Goal: Task Accomplishment & Management: Use online tool/utility

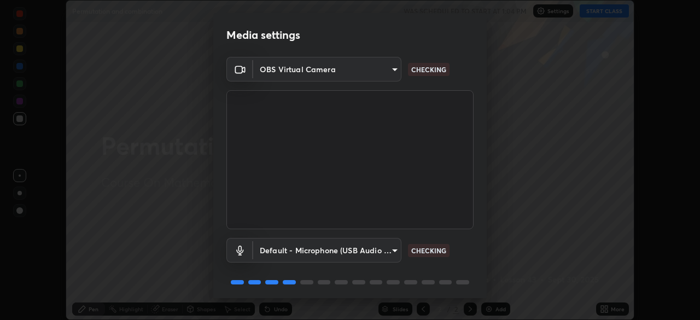
scroll to position [39, 0]
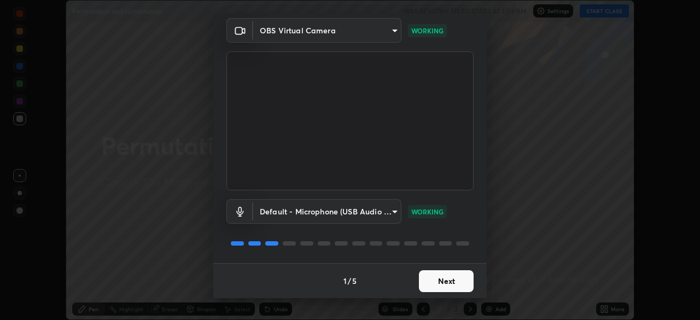
click at [441, 280] on button "Next" at bounding box center [446, 281] width 55 height 22
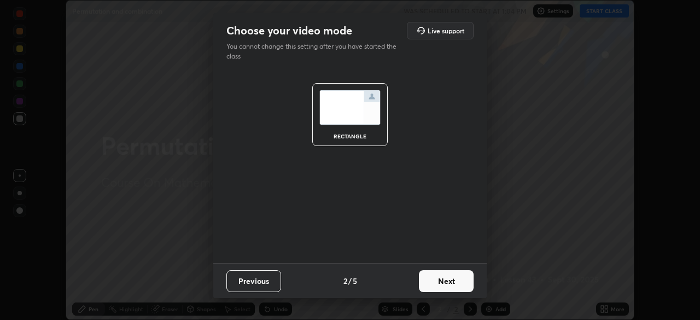
click at [447, 280] on button "Next" at bounding box center [446, 281] width 55 height 22
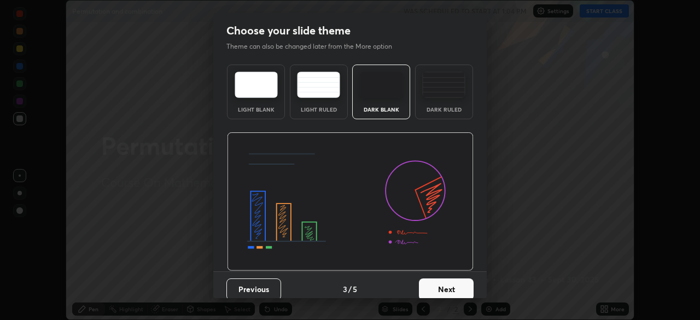
click at [449, 281] on button "Next" at bounding box center [446, 289] width 55 height 22
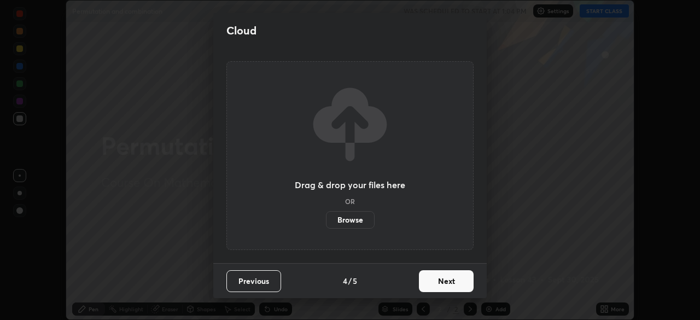
click at [446, 282] on button "Next" at bounding box center [446, 281] width 55 height 22
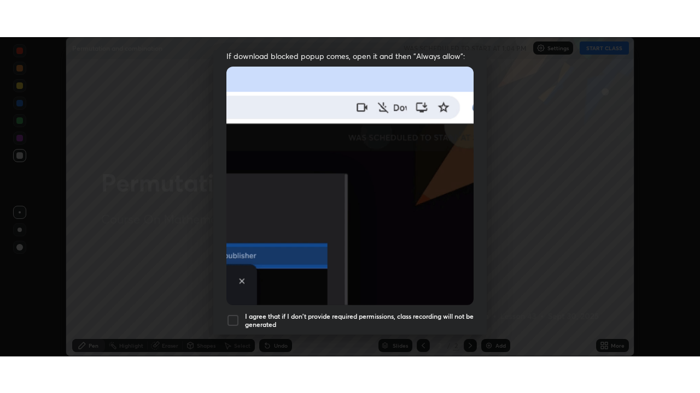
scroll to position [262, 0]
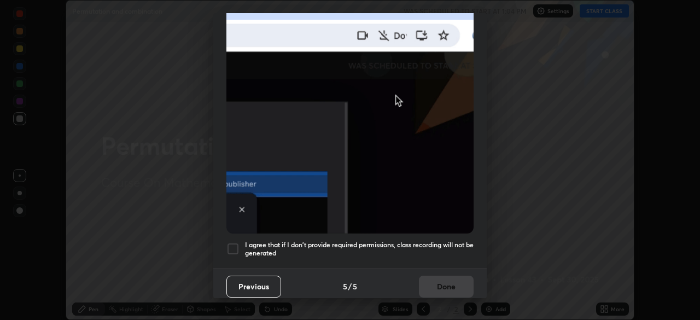
click at [232, 245] on div at bounding box center [232, 248] width 13 height 13
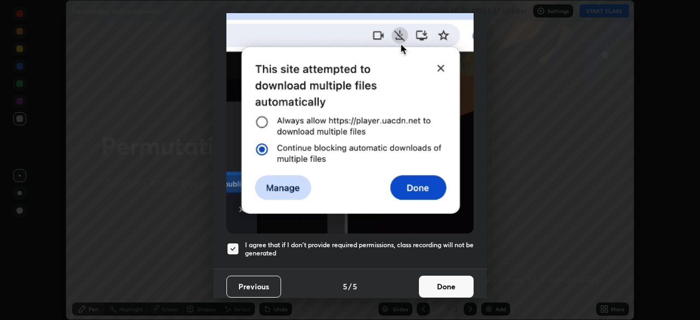
click at [444, 284] on button "Done" at bounding box center [446, 286] width 55 height 22
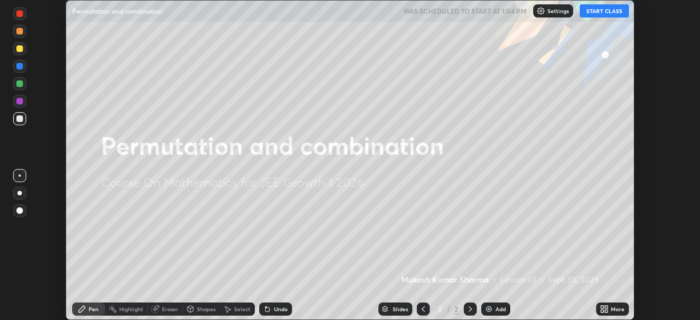
click at [487, 309] on img at bounding box center [488, 308] width 9 height 9
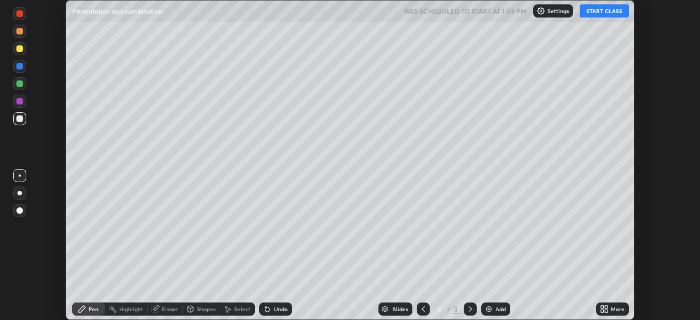
click at [606, 309] on icon at bounding box center [604, 308] width 9 height 9
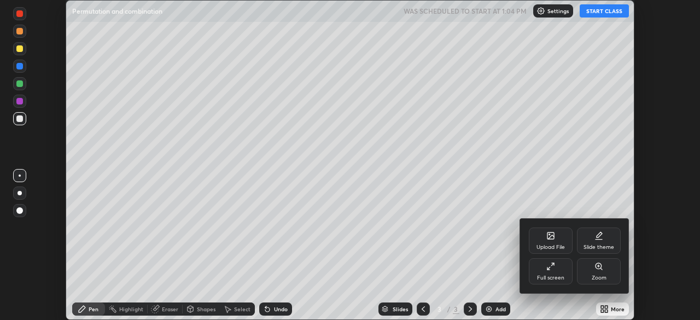
click at [549, 268] on icon at bounding box center [548, 268] width 3 height 3
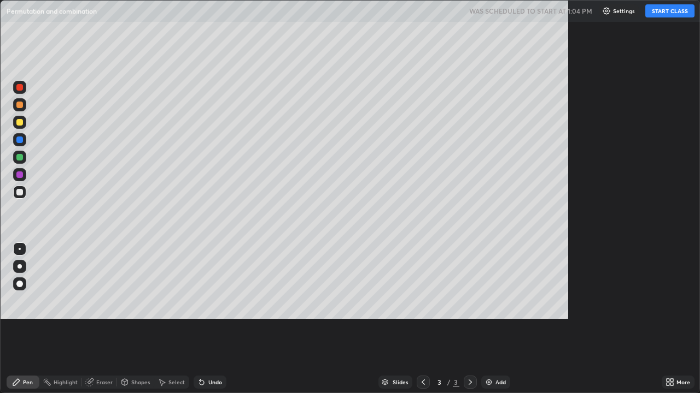
scroll to position [393, 700]
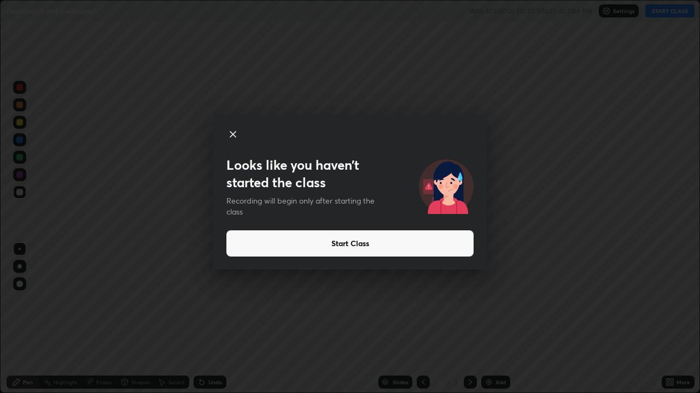
click at [312, 248] on button "Start Class" at bounding box center [349, 244] width 247 height 26
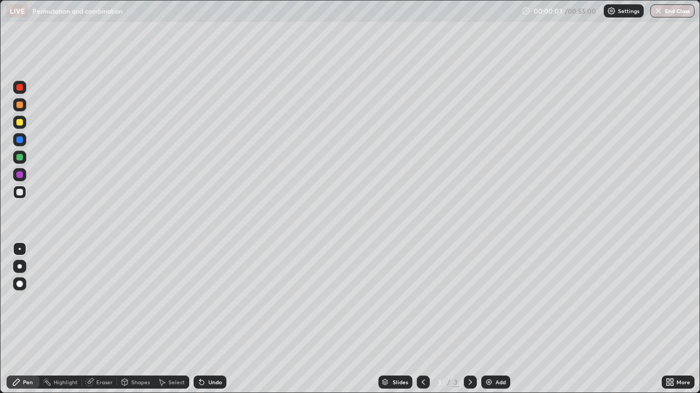
click at [30, 319] on div "Pen" at bounding box center [28, 382] width 10 height 5
click at [20, 119] on div at bounding box center [19, 122] width 7 height 7
click at [19, 267] on div at bounding box center [19, 267] width 4 height 4
click at [33, 319] on div "Pen" at bounding box center [23, 382] width 33 height 13
click at [221, 319] on div "Undo" at bounding box center [209, 382] width 33 height 13
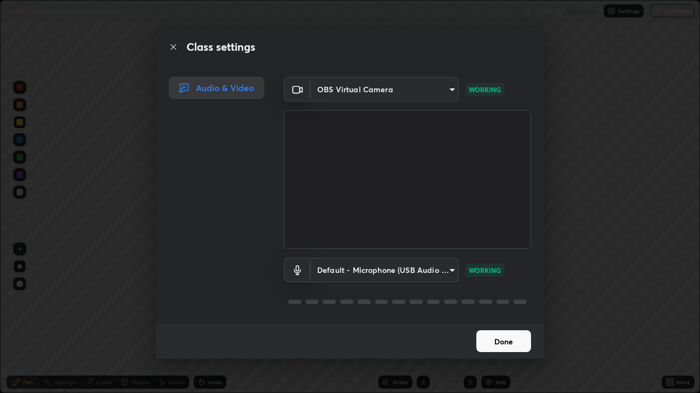
click at [495, 319] on button "Done" at bounding box center [503, 342] width 55 height 22
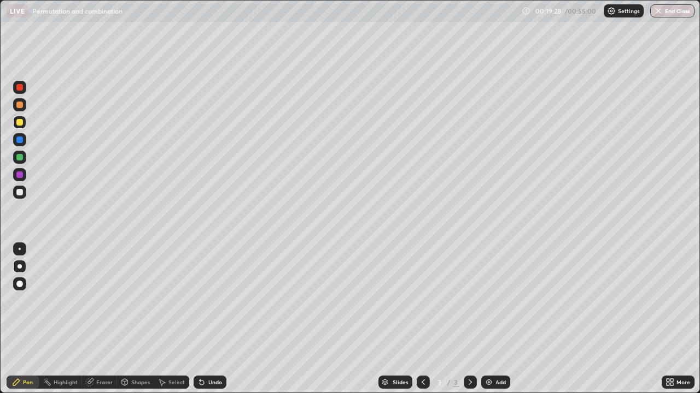
click at [488, 319] on div "Add" at bounding box center [495, 382] width 29 height 13
click at [100, 319] on div "Eraser" at bounding box center [104, 382] width 16 height 5
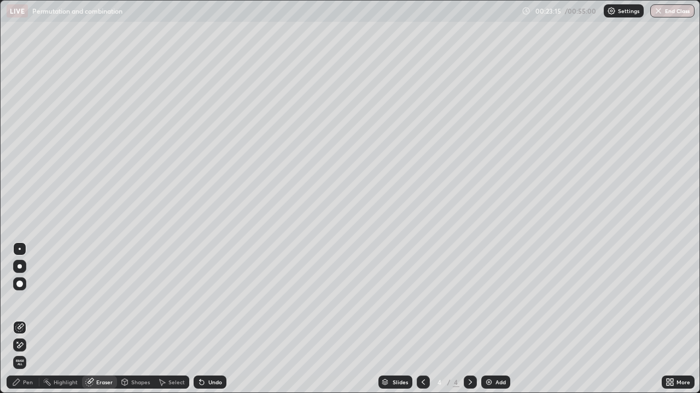
click at [22, 319] on div "Pen" at bounding box center [23, 382] width 33 height 13
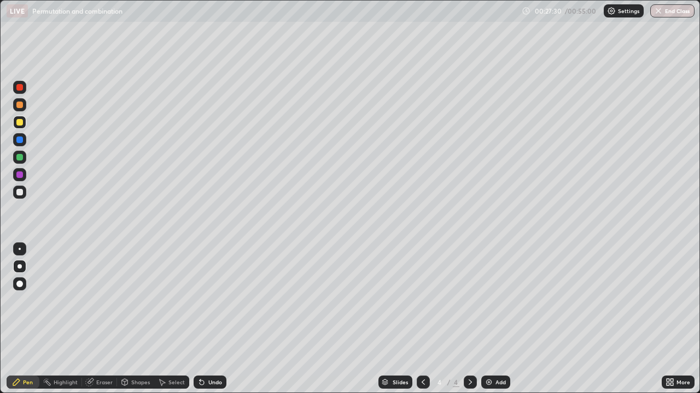
click at [271, 319] on div "Slides 4 / 4 Add" at bounding box center [443, 383] width 435 height 22
click at [10, 319] on div "Erase all" at bounding box center [20, 197] width 26 height 350
click at [15, 319] on div at bounding box center [19, 305] width 17 height 131
click at [108, 319] on div "Eraser" at bounding box center [99, 383] width 35 height 22
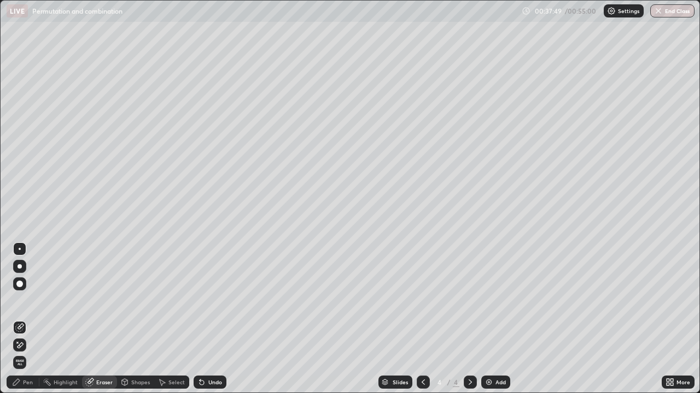
click at [25, 319] on div "Pen" at bounding box center [28, 382] width 10 height 5
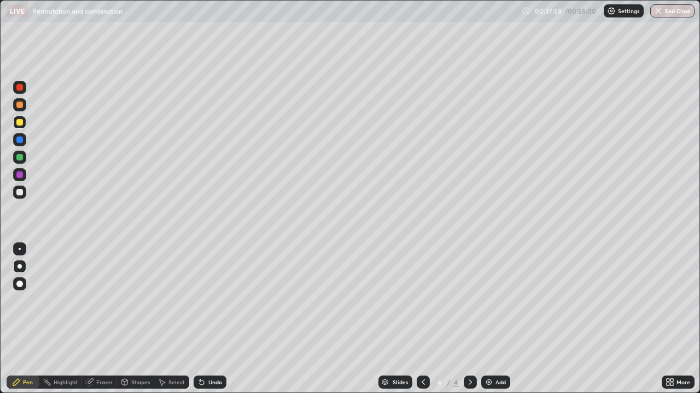
click at [213, 319] on div "Undo" at bounding box center [215, 382] width 14 height 5
click at [214, 319] on div "Undo" at bounding box center [215, 382] width 14 height 5
click at [487, 319] on img at bounding box center [488, 382] width 9 height 9
click at [667, 13] on button "End Class" at bounding box center [672, 10] width 43 height 13
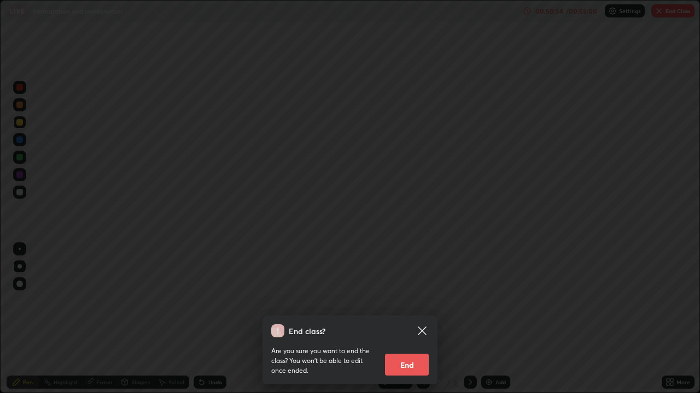
click at [409, 319] on button "End" at bounding box center [407, 365] width 44 height 22
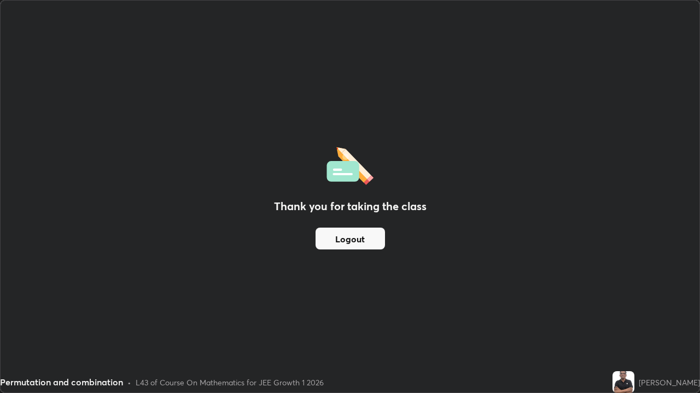
click at [351, 239] on button "Logout" at bounding box center [349, 239] width 69 height 22
